Goal: Task Accomplishment & Management: Use online tool/utility

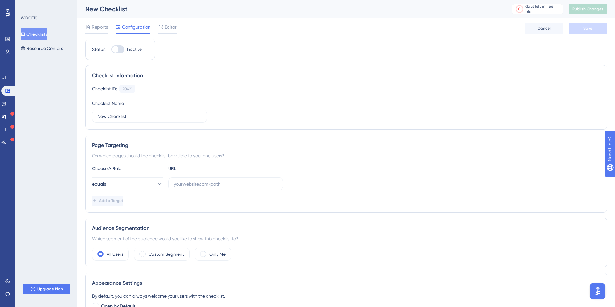
click at [199, 12] on div "New Checklist" at bounding box center [290, 9] width 410 height 9
click at [118, 49] on div at bounding box center [115, 49] width 6 height 6
click at [111, 49] on input "Inactive" at bounding box center [111, 49] width 0 height 0
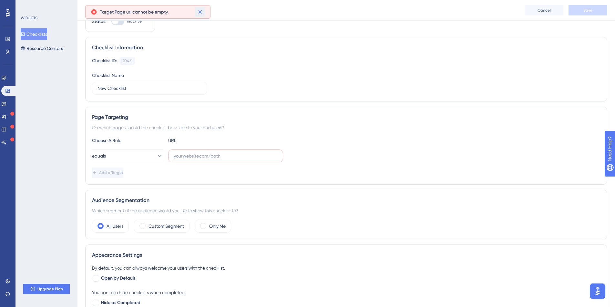
click at [199, 12] on icon at bounding box center [200, 12] width 6 height 6
click at [118, 24] on div at bounding box center [117, 21] width 13 height 8
click at [111, 22] on input "Inactive" at bounding box center [111, 21] width 0 height 0
checkbox input "false"
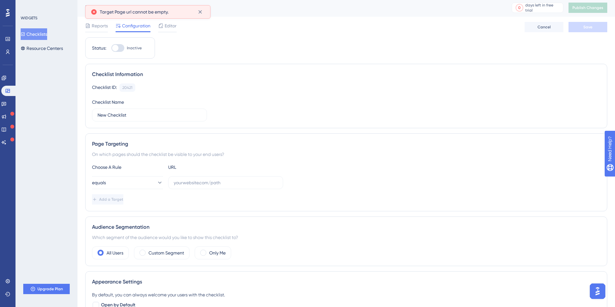
scroll to position [0, 0]
click at [546, 27] on span "Cancel" at bounding box center [543, 28] width 13 height 5
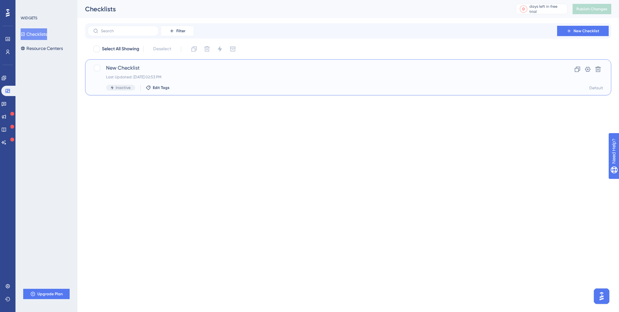
click at [124, 70] on span "New Checklist" at bounding box center [322, 68] width 433 height 8
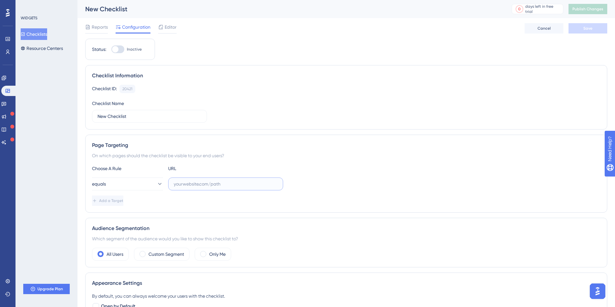
click at [186, 183] on input "text" at bounding box center [226, 184] width 104 height 7
paste input "[URL]"
type input "[URL]"
click at [120, 203] on span "Add a Target" at bounding box center [112, 200] width 24 height 5
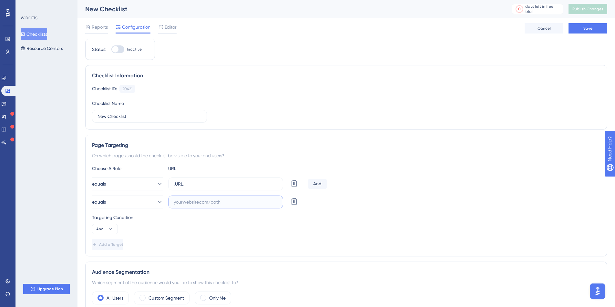
click at [184, 199] on input "text" at bounding box center [226, 202] width 104 height 7
paste input "[URL]"
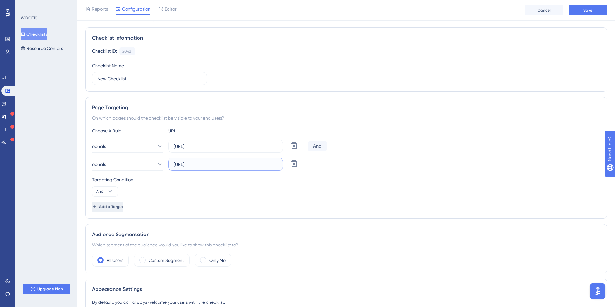
scroll to position [42, 0]
type input "[URL]"
click at [117, 205] on span "Add a Target" at bounding box center [112, 205] width 24 height 5
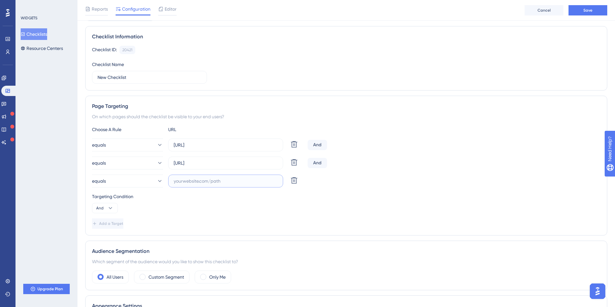
click at [180, 181] on input "text" at bounding box center [226, 181] width 104 height 7
paste input "[URL]"
type input "[URL]"
click at [118, 223] on span "Add a Target" at bounding box center [112, 223] width 24 height 5
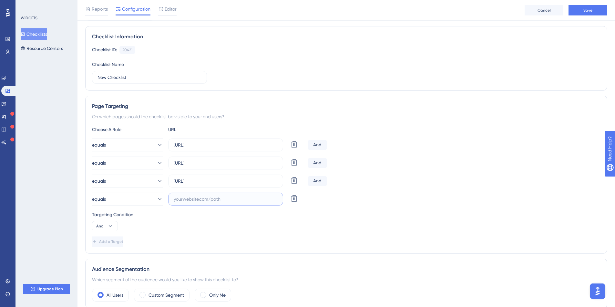
click at [188, 196] on input "text" at bounding box center [226, 199] width 104 height 7
paste input "[URL]"
type input "[URL]"
click at [120, 242] on span "Add a Target" at bounding box center [112, 241] width 24 height 5
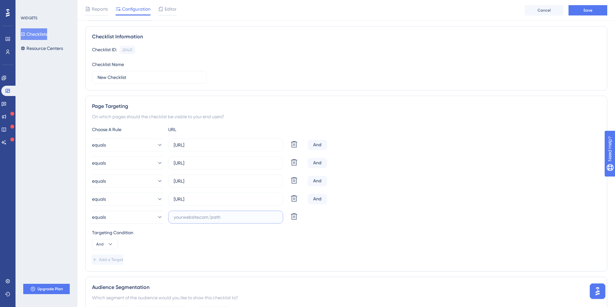
click at [194, 216] on input "text" at bounding box center [226, 217] width 104 height 7
paste input "[URL]"
type input "[URL]"
click at [50, 194] on div "WIDGETS Checklists Resource Centers Upgrade Plan" at bounding box center [46, 153] width 62 height 307
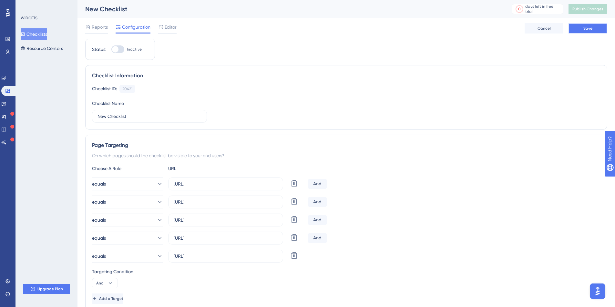
click at [592, 28] on button "Save" at bounding box center [587, 28] width 39 height 10
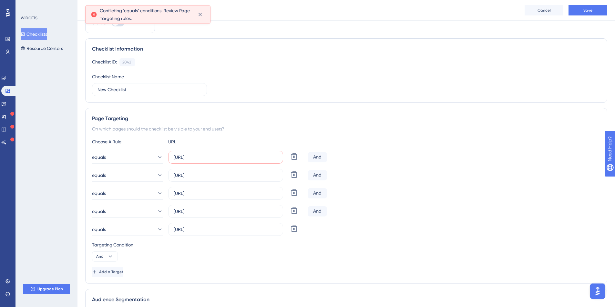
scroll to position [31, 0]
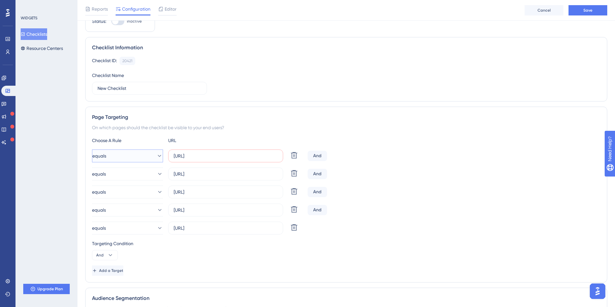
click at [156, 155] on icon at bounding box center [159, 156] width 6 height 6
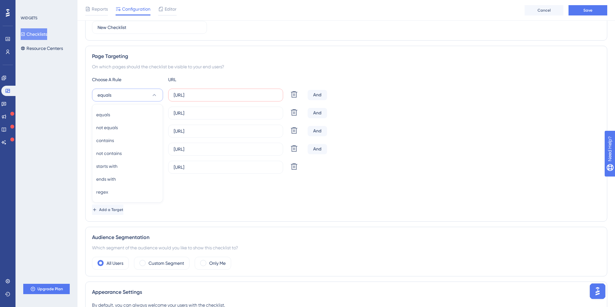
click at [198, 62] on div "Page Targeting On which pages should the checklist be visible to your end users…" at bounding box center [346, 134] width 522 height 176
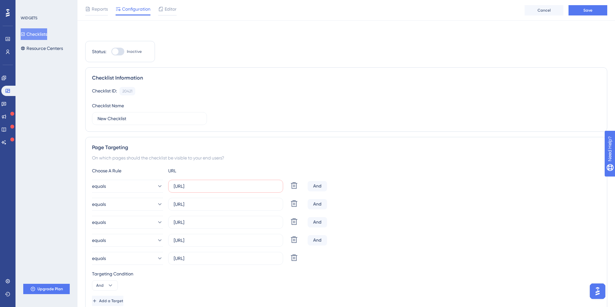
scroll to position [0, 0]
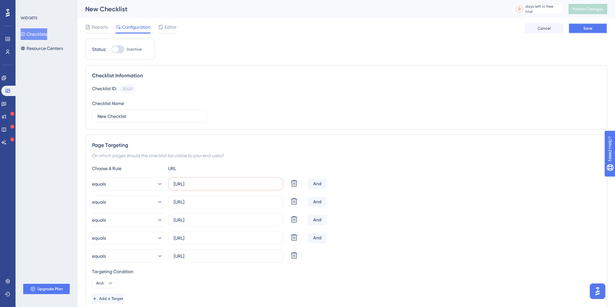
click at [582, 31] on button "Save" at bounding box center [587, 28] width 39 height 10
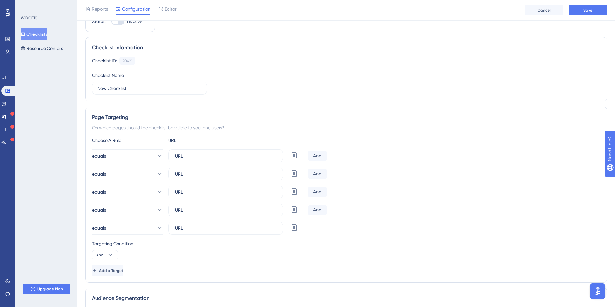
click at [317, 157] on div "And" at bounding box center [316, 156] width 19 height 10
click at [317, 156] on div "And" at bounding box center [316, 156] width 19 height 10
click at [319, 156] on div "And" at bounding box center [316, 156] width 19 height 10
click at [115, 254] on button "And" at bounding box center [105, 255] width 26 height 10
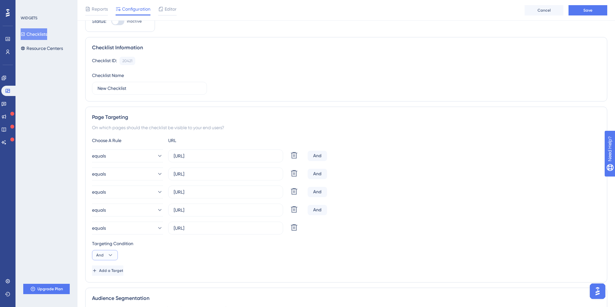
scroll to position [157, 0]
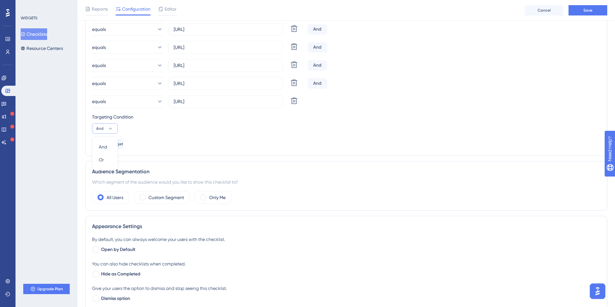
click at [295, 139] on div "Add a Target" at bounding box center [346, 144] width 508 height 10
click at [293, 101] on icon at bounding box center [294, 101] width 8 height 8
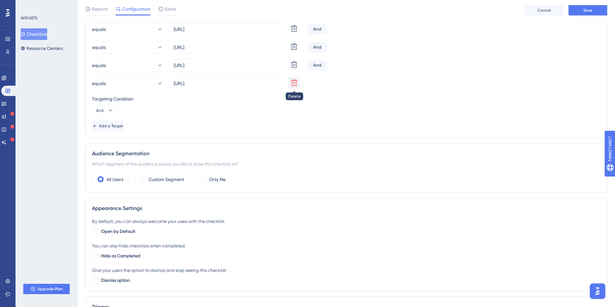
click at [293, 86] on icon at bounding box center [294, 83] width 6 height 6
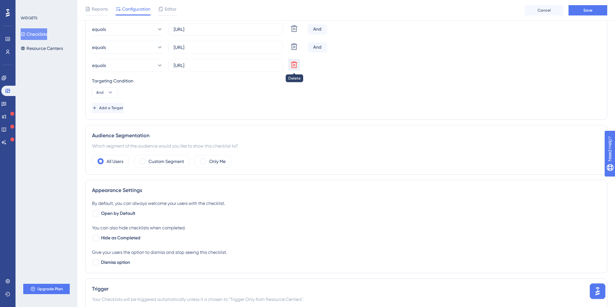
drag, startPoint x: 289, startPoint y: 65, endPoint x: 290, endPoint y: 60, distance: 4.9
click at [290, 65] on button at bounding box center [294, 65] width 12 height 12
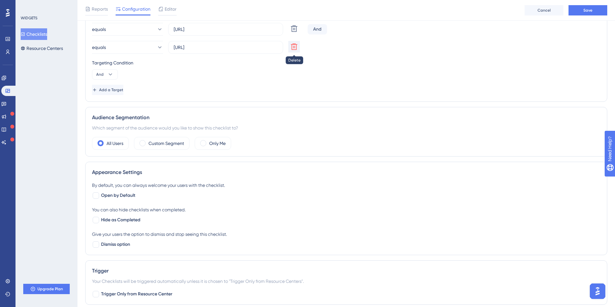
click at [292, 49] on icon at bounding box center [294, 47] width 6 height 6
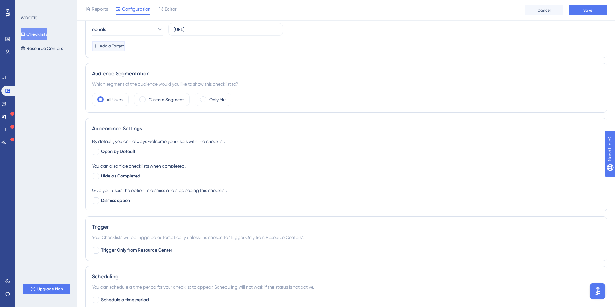
click at [118, 44] on span "Add a Target" at bounding box center [112, 46] width 24 height 5
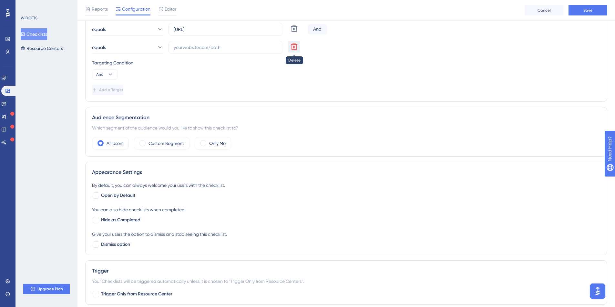
click at [295, 49] on icon at bounding box center [294, 47] width 8 height 8
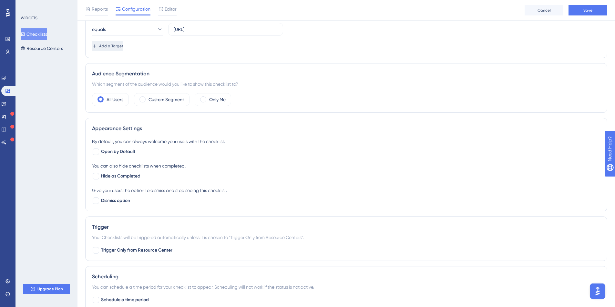
click at [123, 45] on span "Add a Target" at bounding box center [111, 46] width 24 height 5
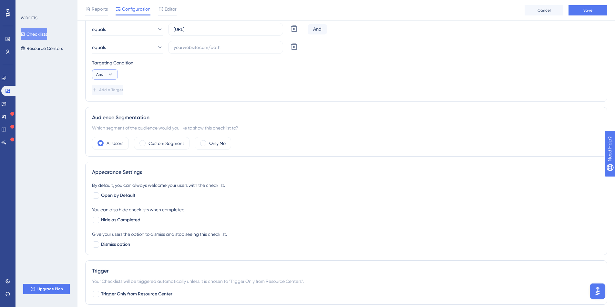
click at [106, 71] on button "And" at bounding box center [105, 74] width 26 height 10
click at [104, 107] on div "Or Or" at bounding box center [105, 105] width 12 height 13
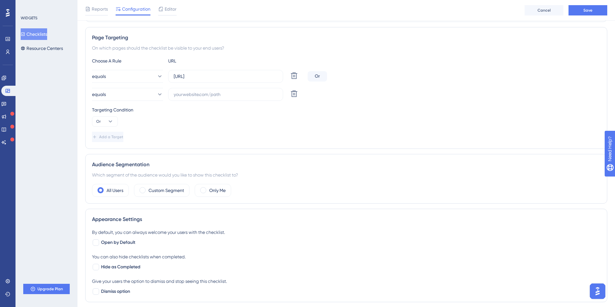
scroll to position [106, 0]
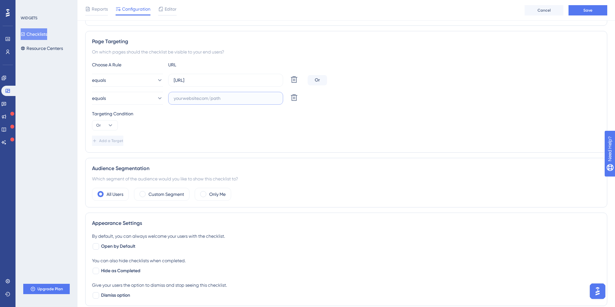
click at [179, 100] on input "text" at bounding box center [226, 98] width 104 height 7
paste input "[URL]"
type input "[URL]"
click at [117, 142] on span "Add a Target" at bounding box center [112, 140] width 24 height 5
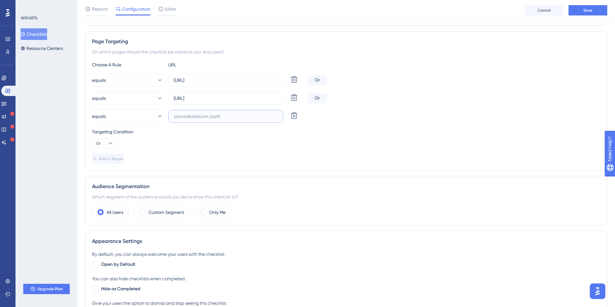
click at [206, 118] on input "text" at bounding box center [226, 116] width 104 height 7
paste input "[URL]"
type input "[URL]"
drag, startPoint x: 112, startPoint y: 159, endPoint x: 83, endPoint y: 66, distance: 97.9
click at [112, 159] on span "Add a Target" at bounding box center [111, 158] width 24 height 5
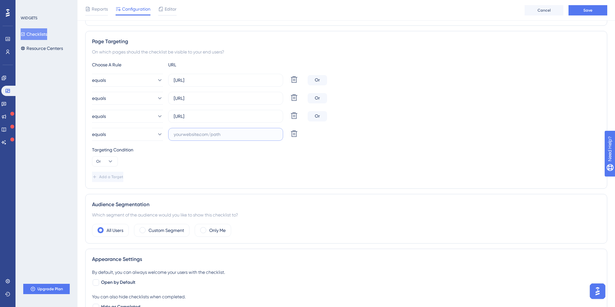
click at [186, 136] on input "text" at bounding box center [226, 134] width 104 height 7
paste input "[URL]"
type input "[URL]"
click at [116, 179] on span "Add a Target" at bounding box center [111, 177] width 24 height 5
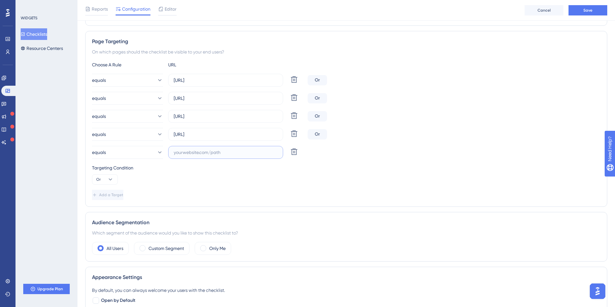
click at [185, 155] on input "text" at bounding box center [226, 152] width 104 height 7
paste input "[URL]"
type input "[URL]"
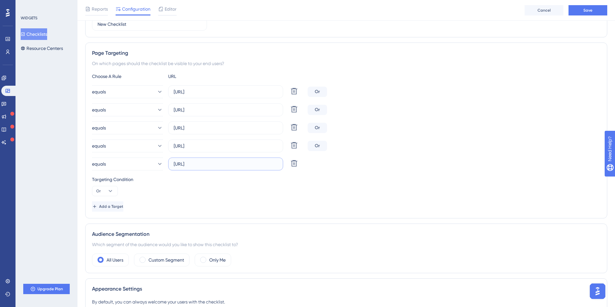
scroll to position [3, 0]
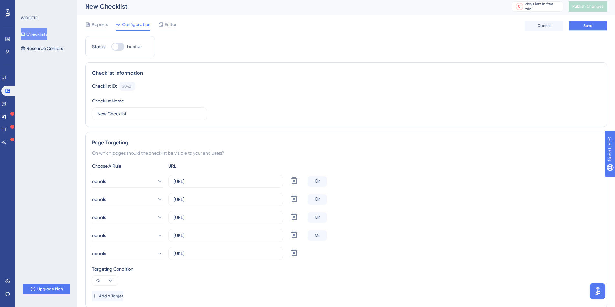
click at [583, 27] on span "Save" at bounding box center [587, 25] width 9 height 5
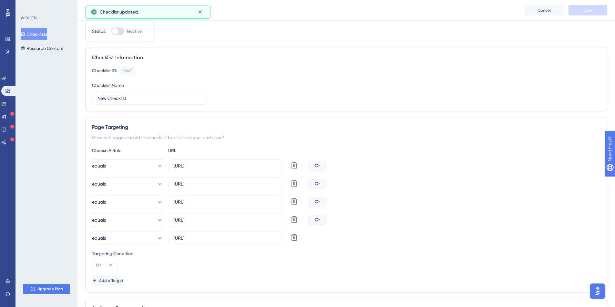
scroll to position [0, 0]
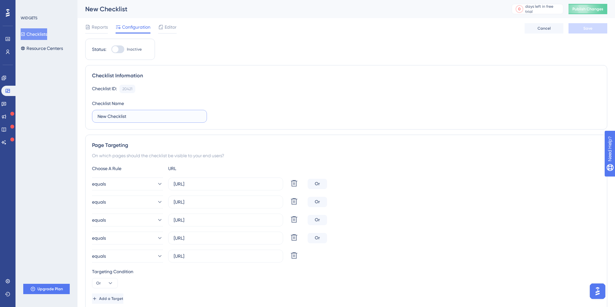
drag, startPoint x: 134, startPoint y: 117, endPoint x: 90, endPoint y: 117, distance: 43.2
click at [90, 117] on div "Checklist Information Checklist ID: 20421 Copy Checklist Name New Checklist" at bounding box center [346, 97] width 522 height 65
type input "Senior Associate with Thesis"
click at [272, 102] on div "Checklist ID: 20421 Copy Checklist Name Senior Associate with Thesis" at bounding box center [346, 104] width 508 height 38
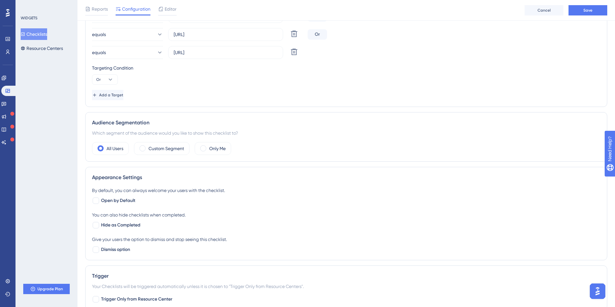
scroll to position [283, 0]
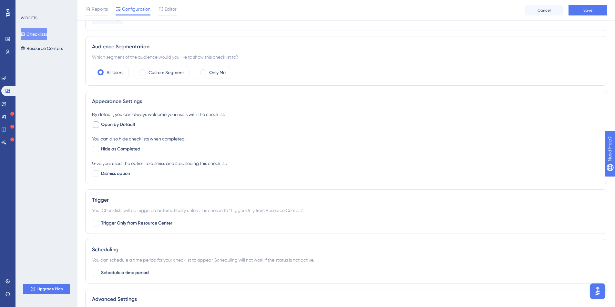
click at [118, 124] on span "Open by Default" at bounding box center [118, 125] width 34 height 8
checkbox input "true"
click at [125, 149] on span "Hide as Completed" at bounding box center [120, 150] width 39 height 8
checkbox input "true"
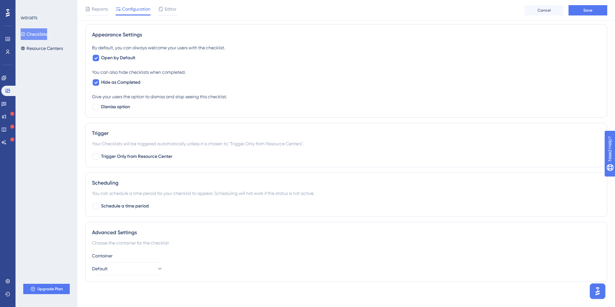
scroll to position [350, 0]
click at [140, 267] on button "Default" at bounding box center [127, 268] width 71 height 13
click at [195, 252] on div "Container" at bounding box center [346, 256] width 508 height 8
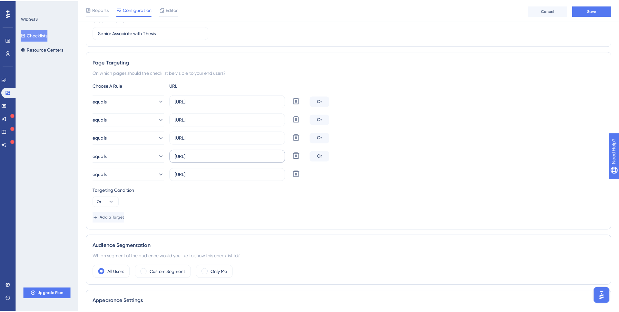
scroll to position [0, 0]
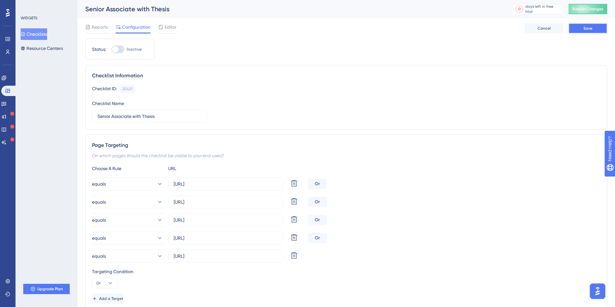
click at [576, 27] on button "Save" at bounding box center [587, 28] width 39 height 10
click at [173, 28] on span "Editor" at bounding box center [171, 27] width 12 height 8
